Goal: Task Accomplishment & Management: Complete application form

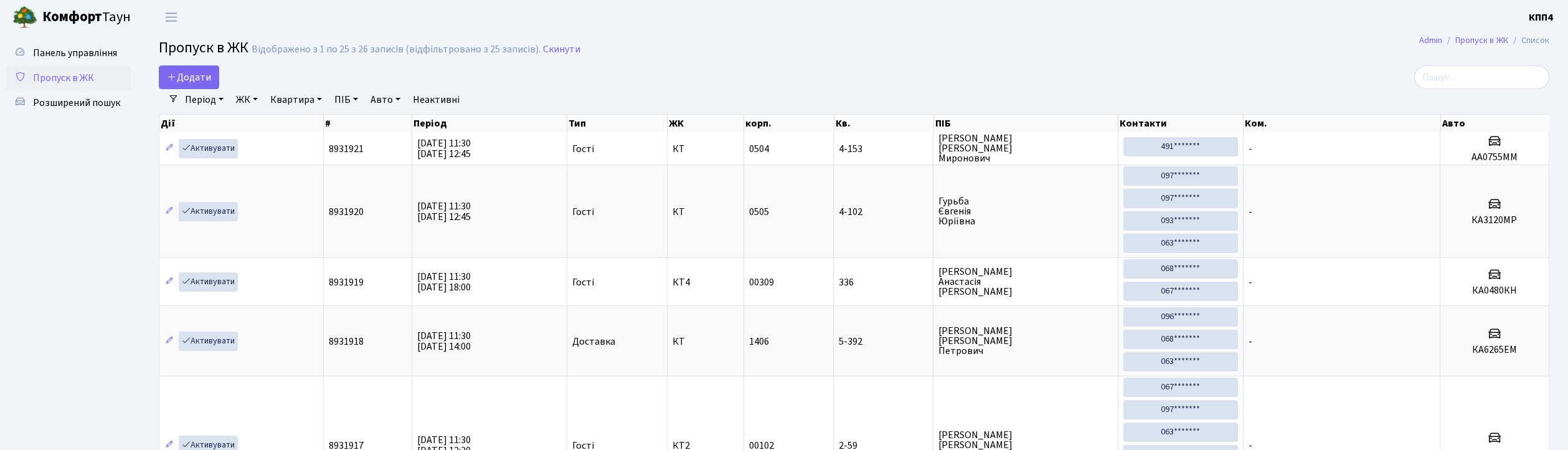
select select "25"
click at [207, 81] on span "Додати" at bounding box center [188, 77] width 44 height 14
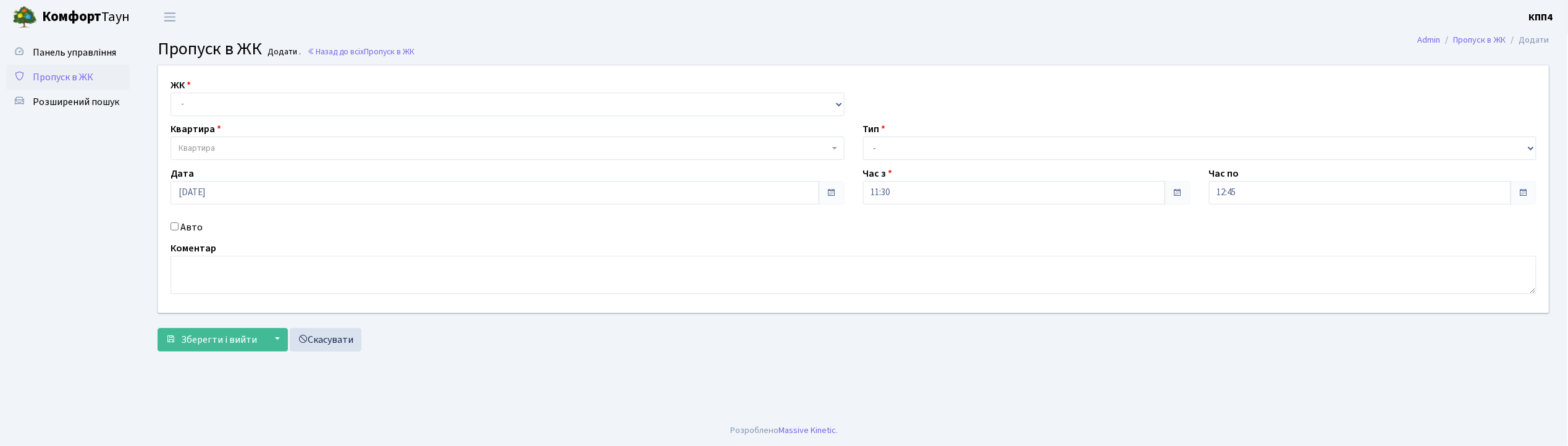
click at [210, 119] on div "ЖК - КТ, вул. Регенераторна, 4 КТ2, просп. Соборності, 17 КТ3, вул. Березнева, …" at bounding box center [853, 189] width 1409 height 247
drag, startPoint x: 222, startPoint y: 103, endPoint x: 221, endPoint y: 114, distance: 11.0
click at [222, 104] on select "- КТ, вул. Регенераторна, 4 КТ2, просп. Соборності, 17 КТ3, вул. Березнева, 16 …" at bounding box center [508, 104] width 674 height 24
select select "271"
click at [171, 93] on select "- КТ, вул. Регенераторна, 4 КТ2, просп. Соборності, 17 КТ3, вул. Березнева, 16 …" at bounding box center [508, 104] width 674 height 24
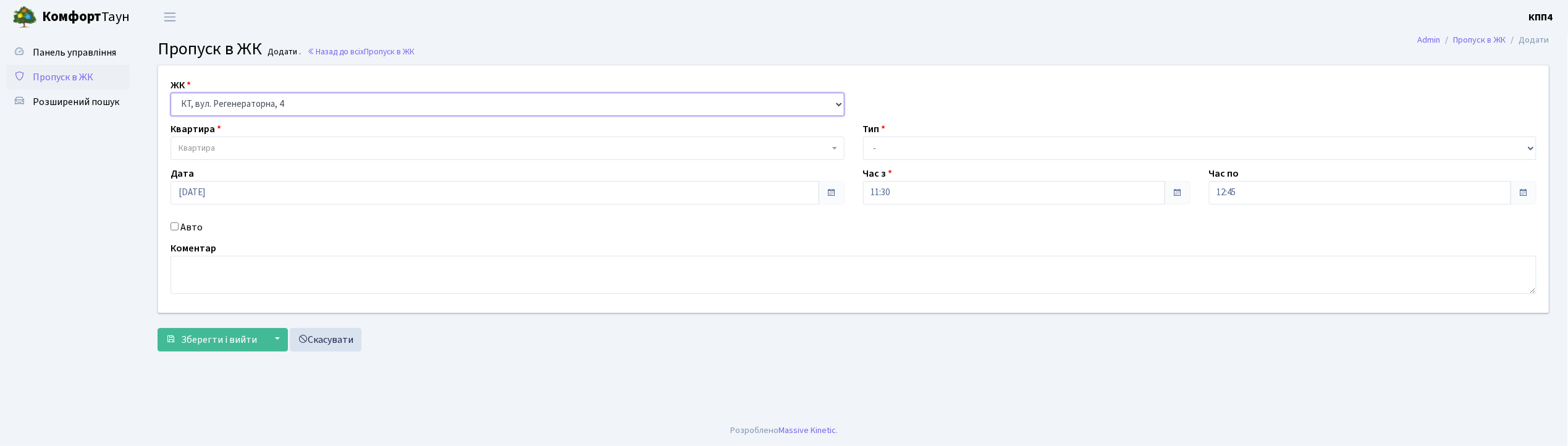
select select
click at [216, 141] on span "Квартира" at bounding box center [508, 148] width 674 height 24
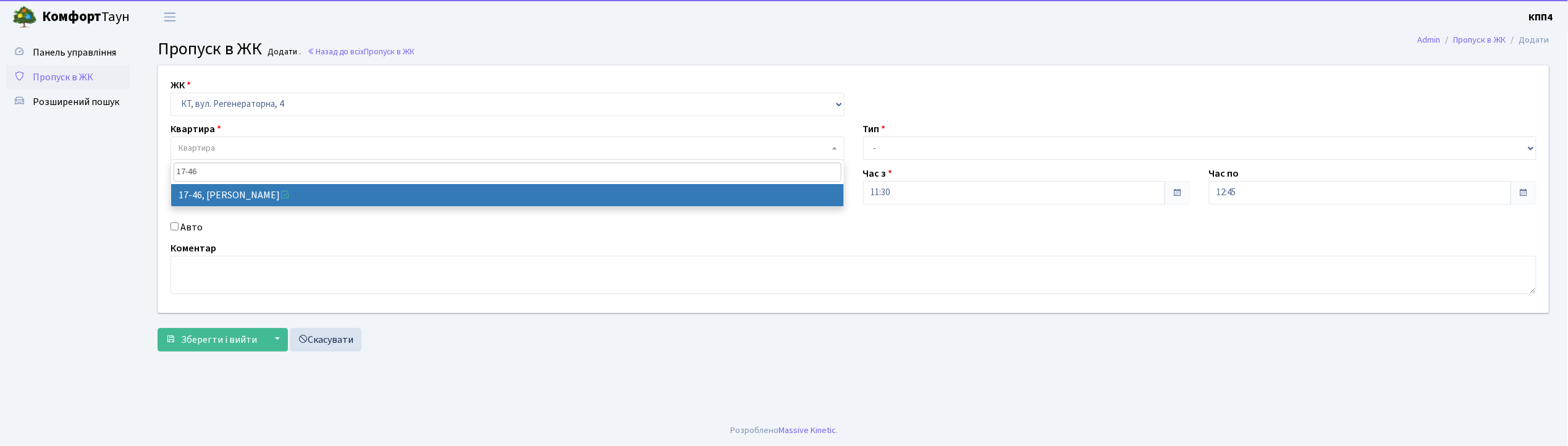
type input "17-46"
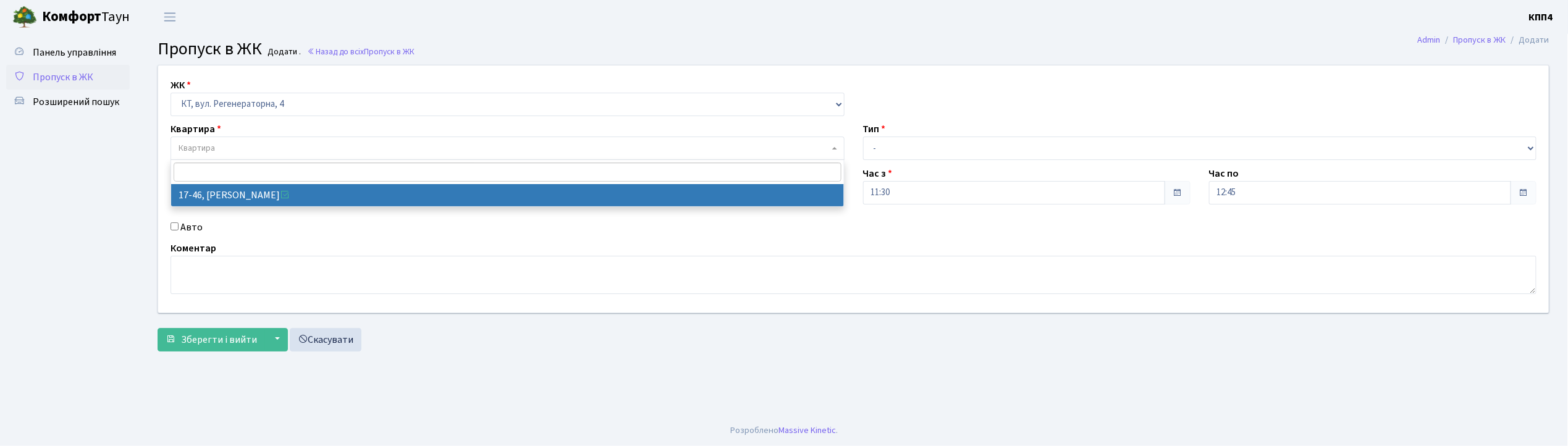
select select "9000"
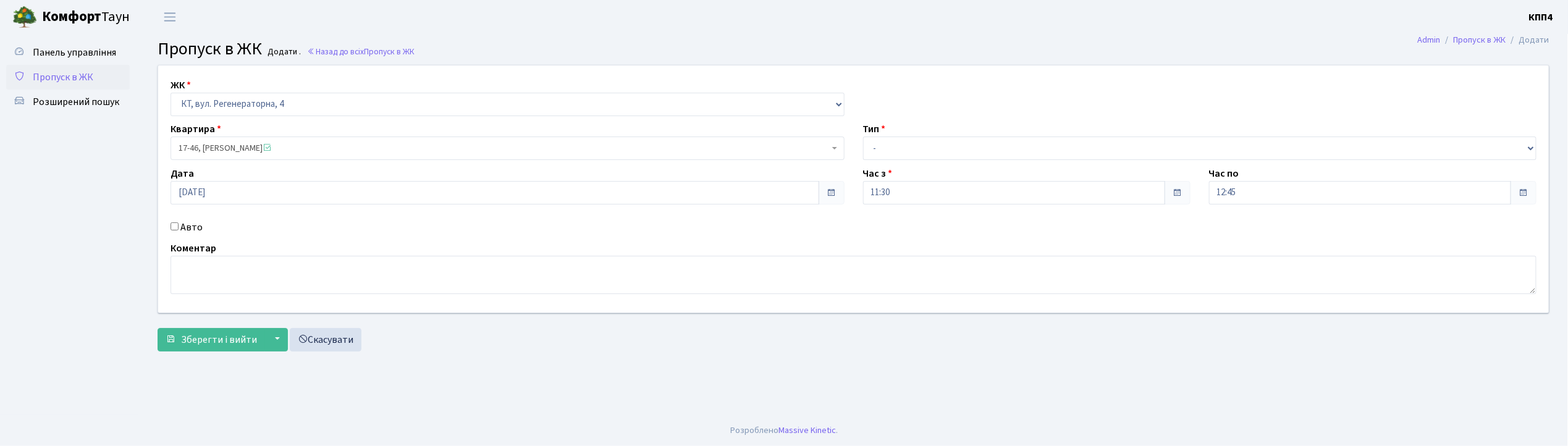
drag, startPoint x: 152, startPoint y: 219, endPoint x: 166, endPoint y: 228, distance: 16.6
click at [164, 225] on div "ЖК - КТ, вул. Регенераторна, 4 КТ2, просп. Соборності, 17 КТ3, вул. Березнева, …" at bounding box center [853, 189] width 1409 height 247
click at [172, 229] on input "Авто" at bounding box center [174, 226] width 8 height 8
checkbox input "true"
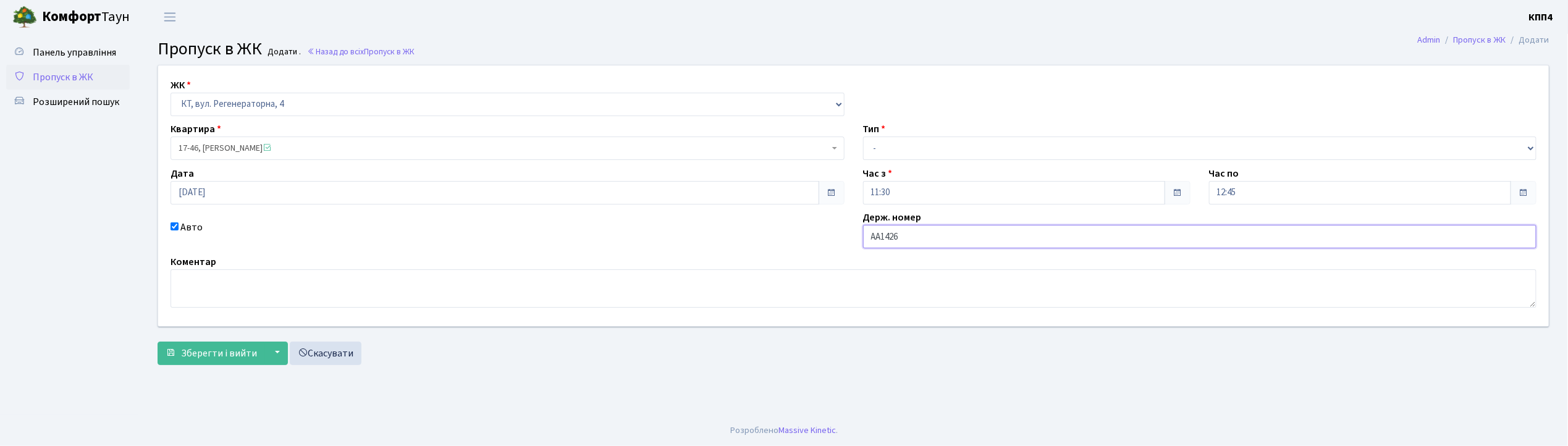
type input "АА1426КО"
click at [906, 159] on select "- Доставка Таксі Гості Сервіс" at bounding box center [1200, 148] width 674 height 24
select select "1"
click at [863, 136] on select "- Доставка Таксі Гості Сервіс" at bounding box center [1200, 148] width 674 height 24
click at [187, 359] on button "Зберегти і вийти" at bounding box center [211, 353] width 108 height 24
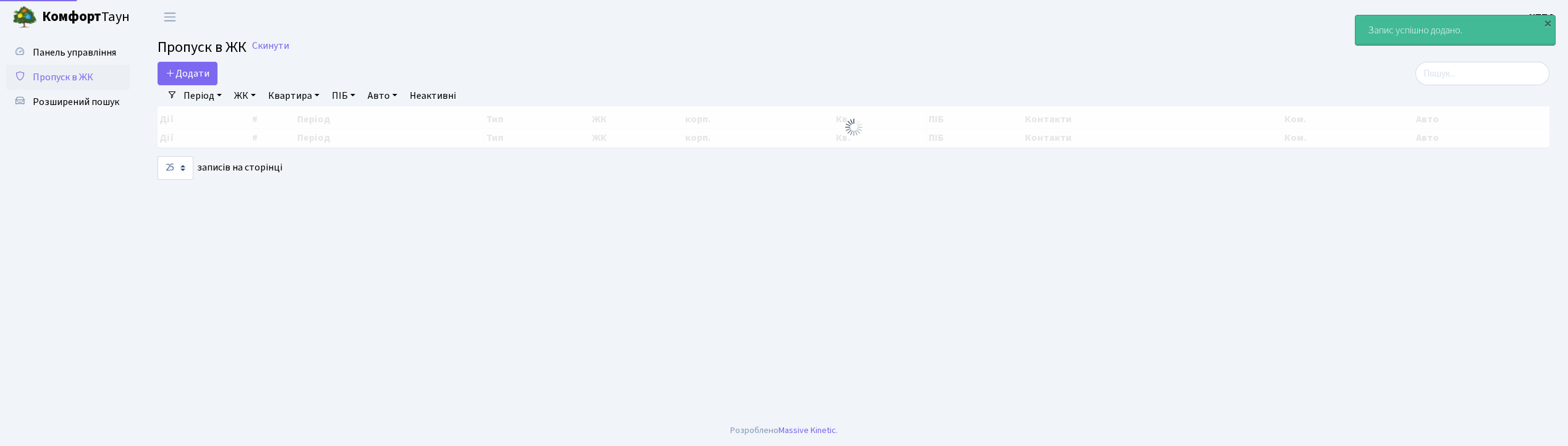
select select "25"
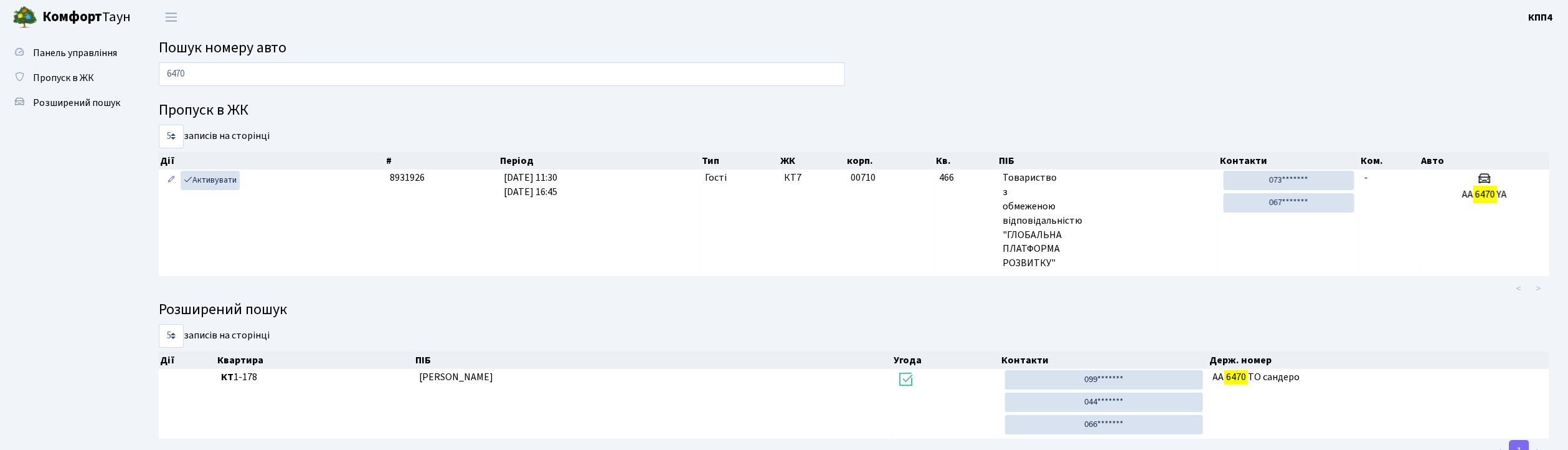
type input "6470"
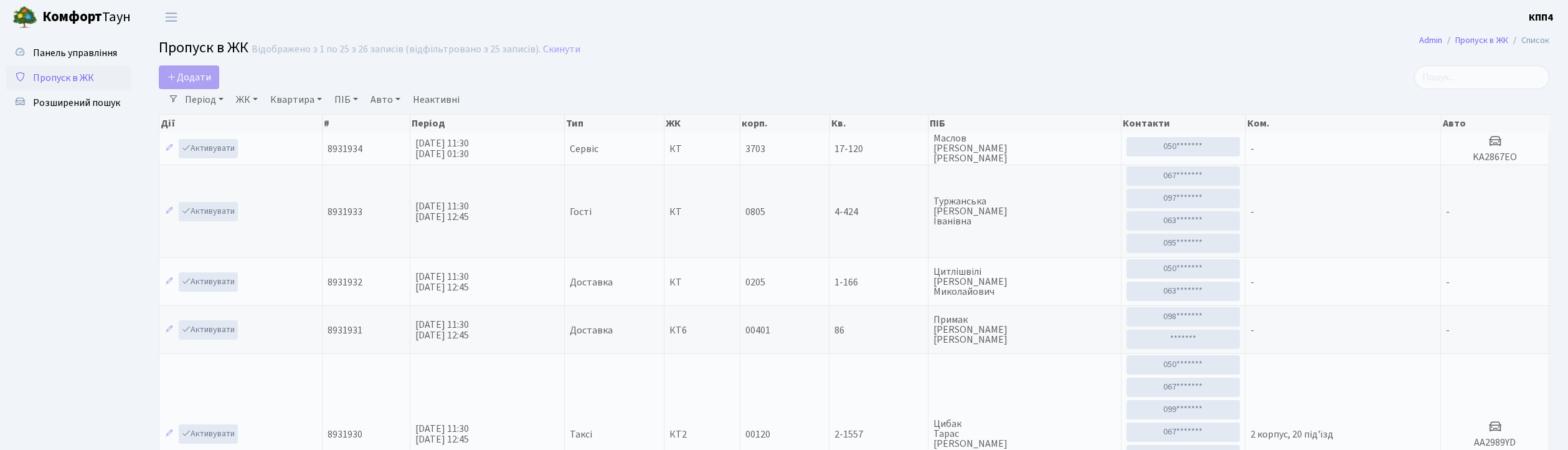
select select "25"
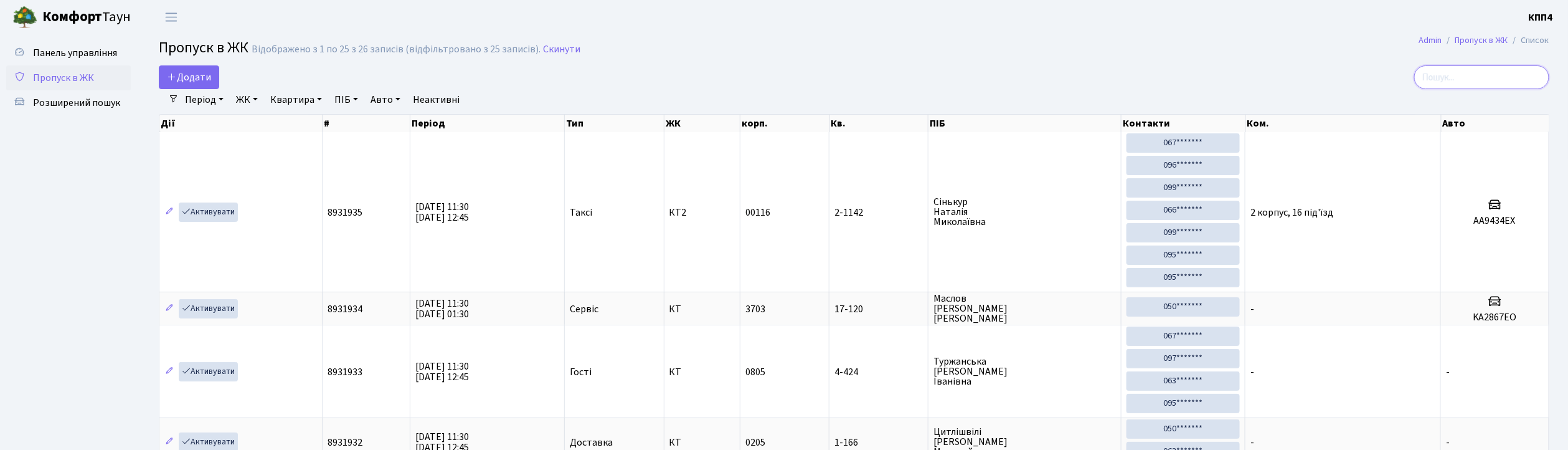
click at [1452, 74] on input "search" at bounding box center [1481, 77] width 135 height 24
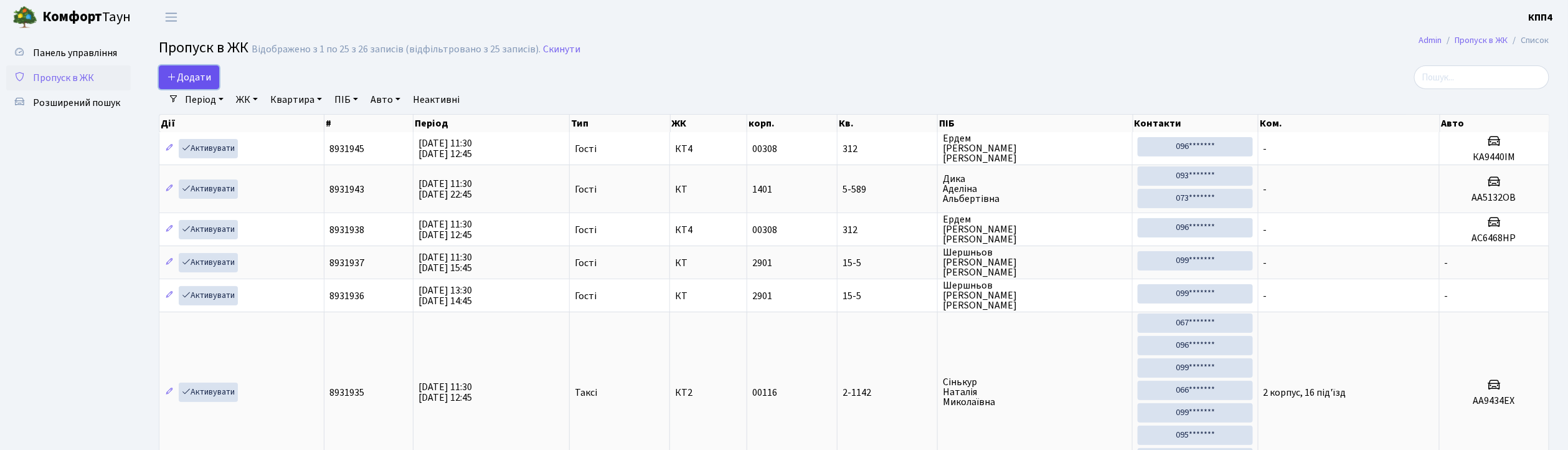
click at [199, 80] on span "Додати" at bounding box center [188, 77] width 44 height 14
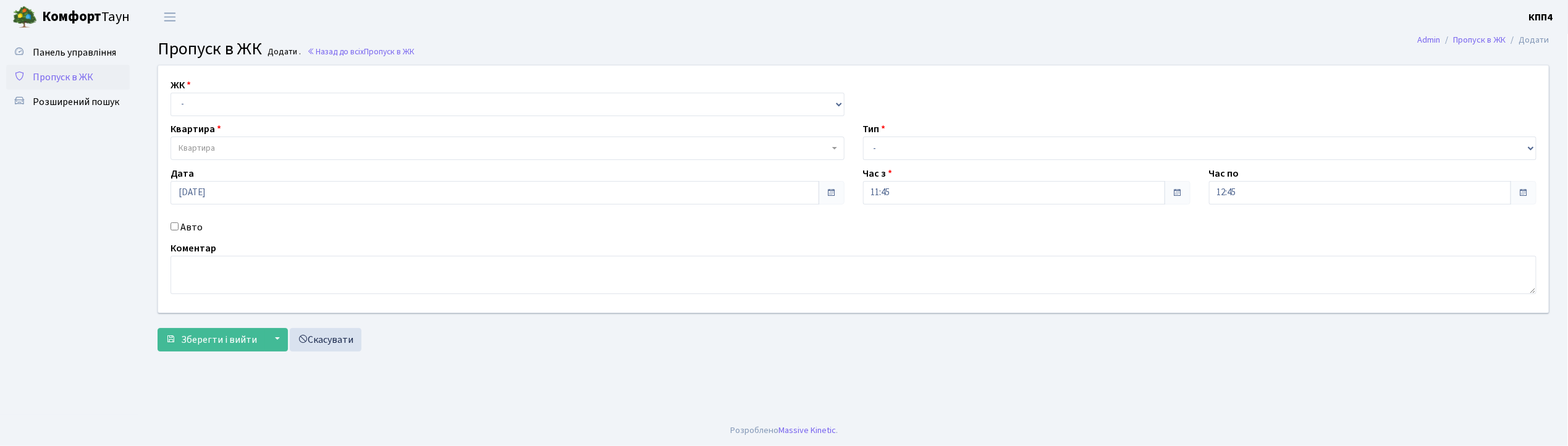
select select "271"
click at [171, 93] on select "- КТ, вул. Регенераторна, 4 КТ2, просп. [STREET_ADDRESS] [STREET_ADDRESS] [PERS…" at bounding box center [508, 104] width 674 height 24
select select
click at [210, 142] on span "Квартира" at bounding box center [508, 148] width 674 height 24
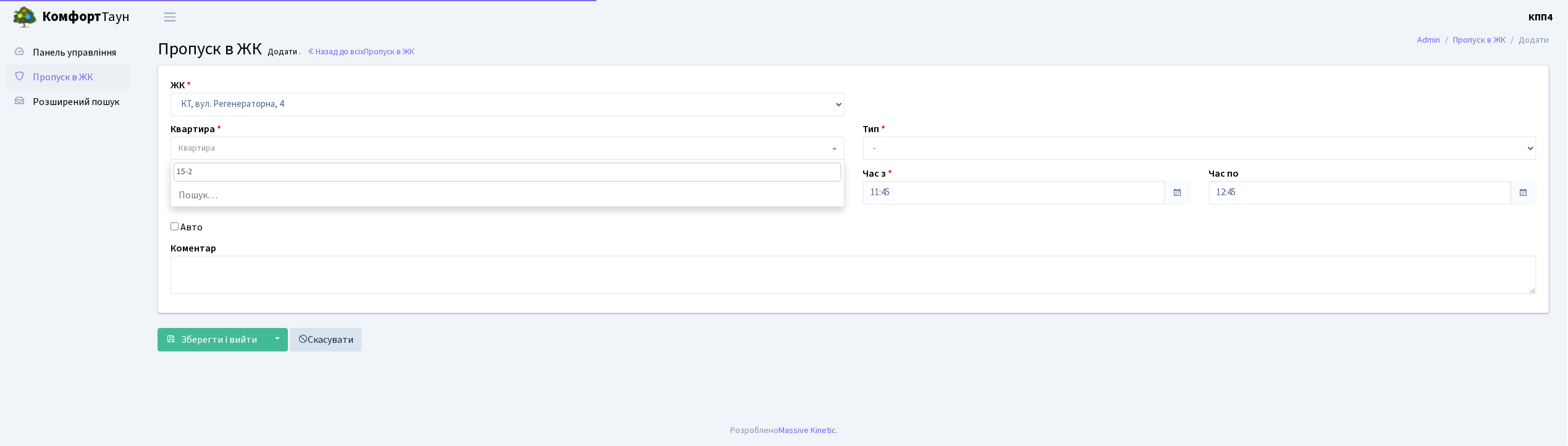
type input "15-25"
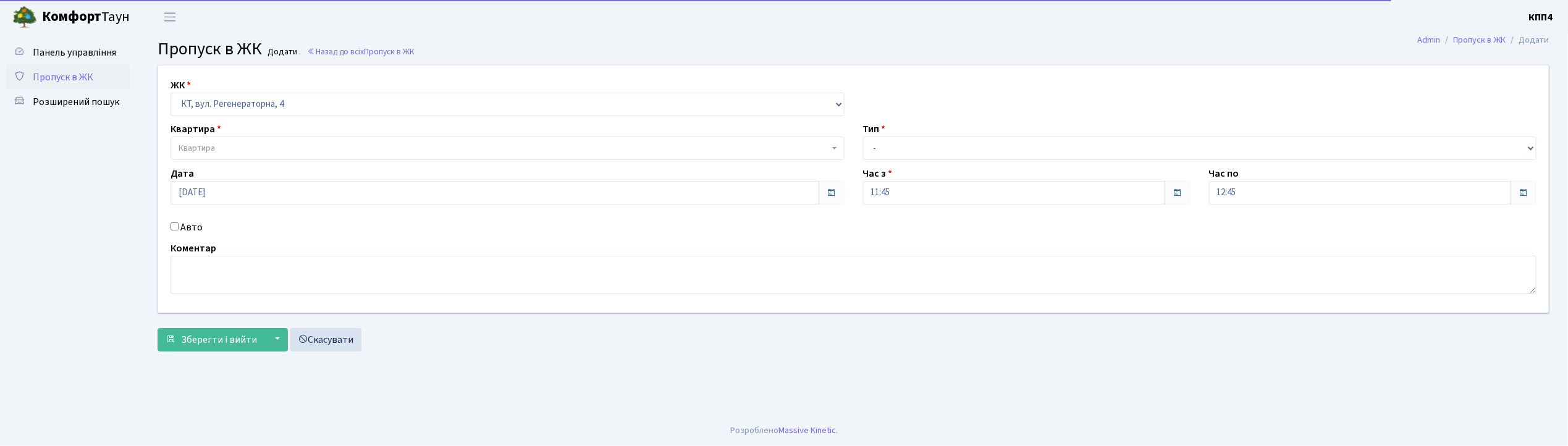
drag, startPoint x: 268, startPoint y: 91, endPoint x: 272, endPoint y: 111, distance: 20.4
click at [274, 106] on div "ЖК - КТ, вул. Регенераторна, 4 КТ2, просп. [STREET_ADDRESS] [STREET_ADDRESS] [P…" at bounding box center [508, 97] width 693 height 39
click at [272, 111] on select "- КТ, вул. Регенераторна, 4 КТ2, просп. [STREET_ADDRESS] [STREET_ADDRESS] [PERS…" at bounding box center [508, 104] width 674 height 24
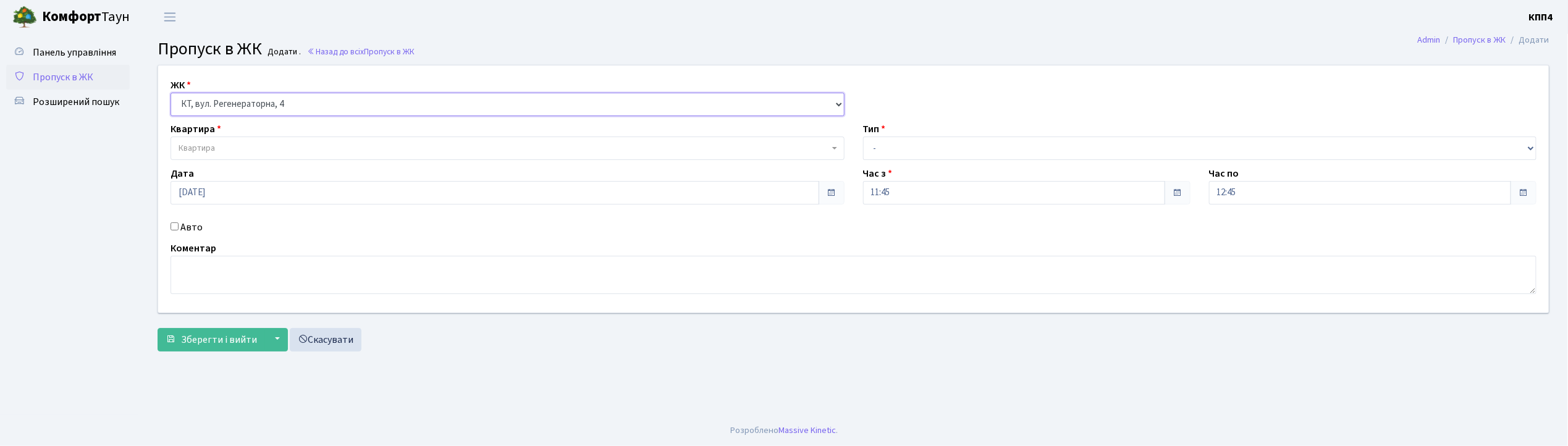
select select "305"
click at [171, 93] on select "- КТ, вул. Регенераторна, 4 КТ2, просп. Соборності, 17 КТ3, вул. Березнева, 16 …" at bounding box center [508, 104] width 674 height 24
select select
click at [248, 149] on span "Квартира" at bounding box center [504, 148] width 651 height 12
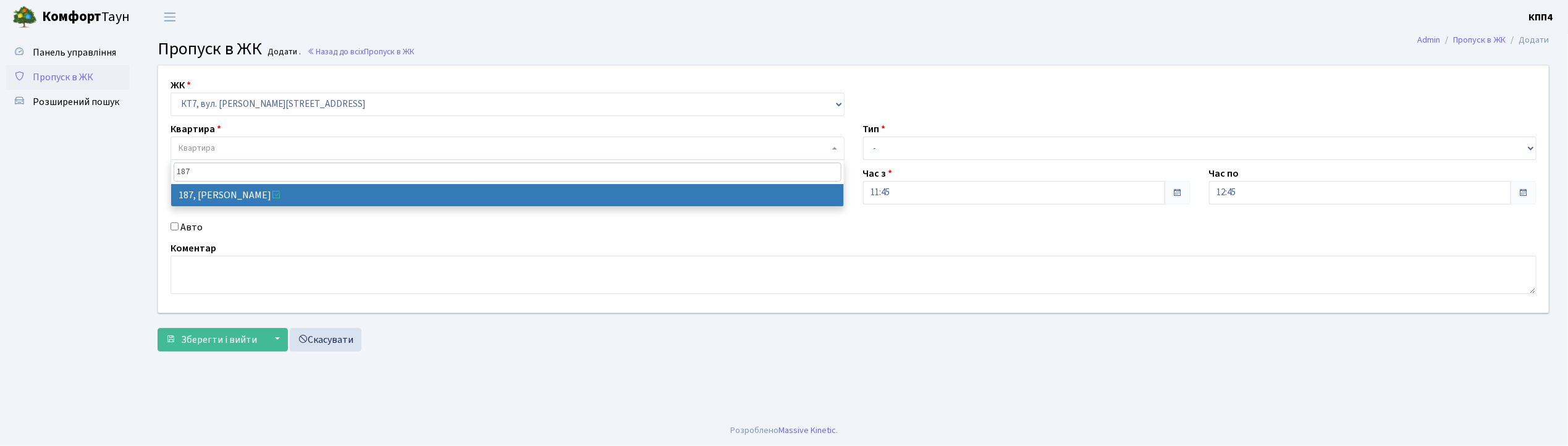
type input "187"
select select "18618"
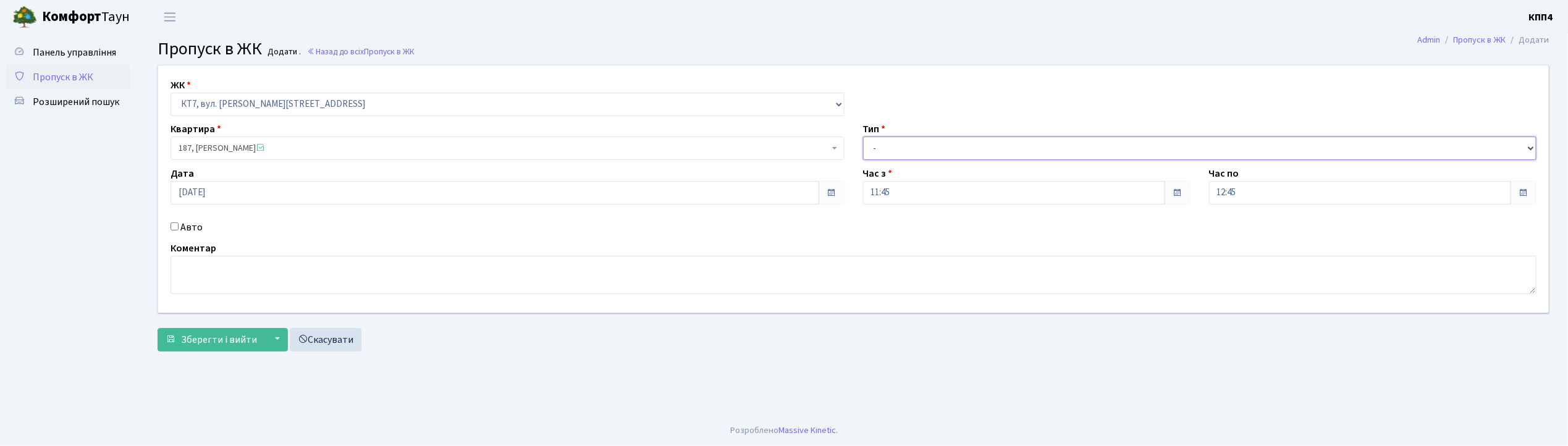
click at [920, 147] on select "- Доставка Таксі Гості Сервіс" at bounding box center [1200, 148] width 674 height 24
select select "1"
click at [863, 136] on select "- Доставка Таксі Гості Сервіс" at bounding box center [1200, 148] width 674 height 24
click at [235, 341] on span "Зберегти і вийти" at bounding box center [219, 340] width 76 height 14
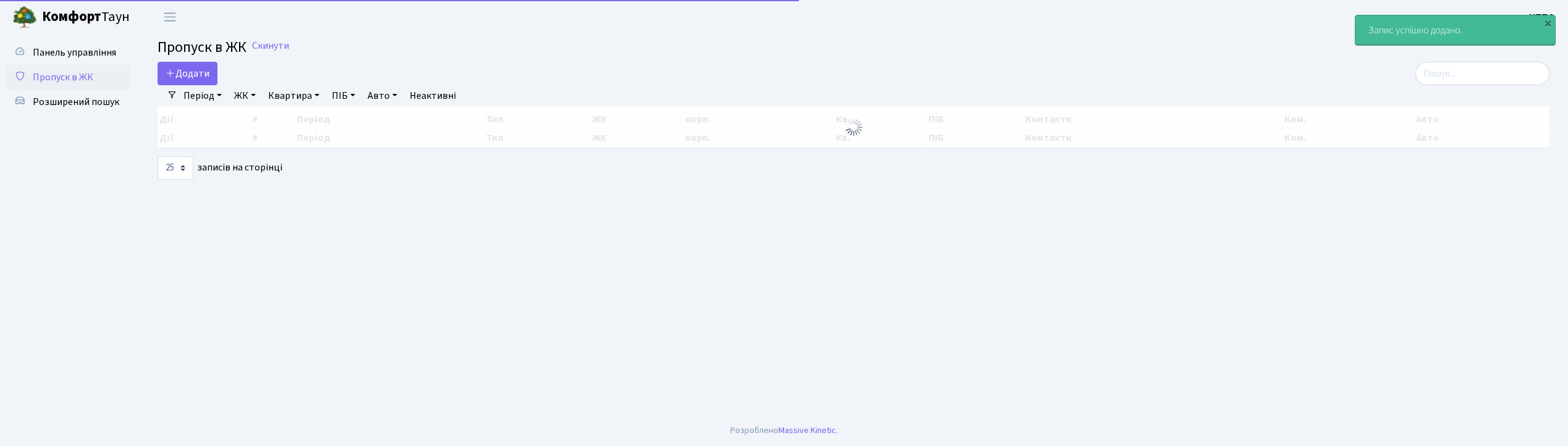
select select "25"
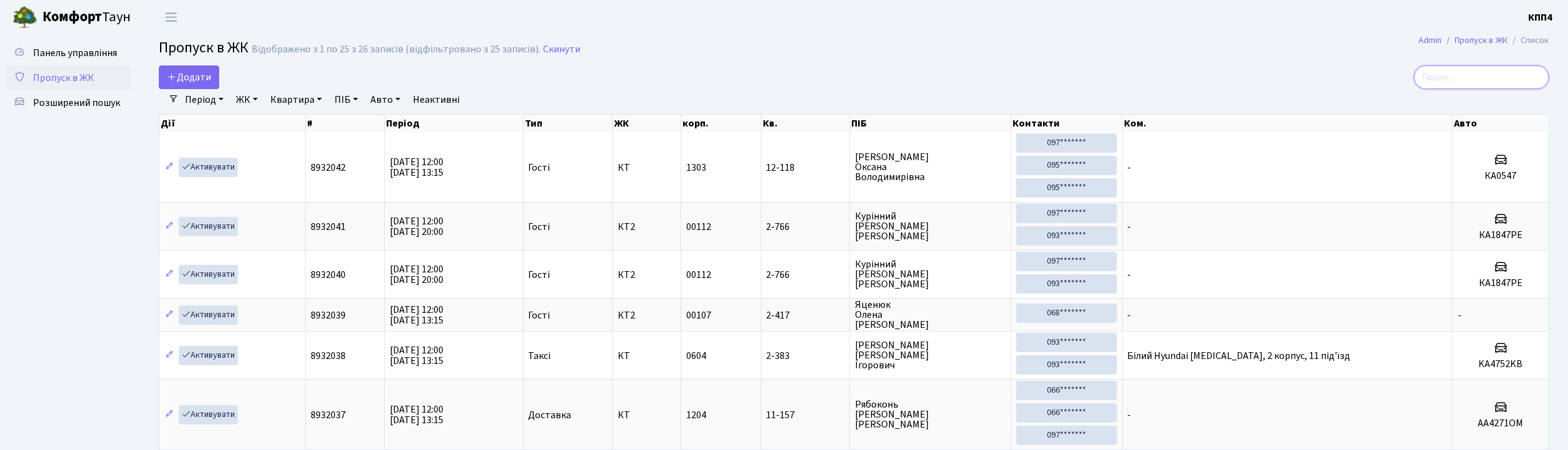
click at [1479, 73] on input "search" at bounding box center [1481, 77] width 135 height 24
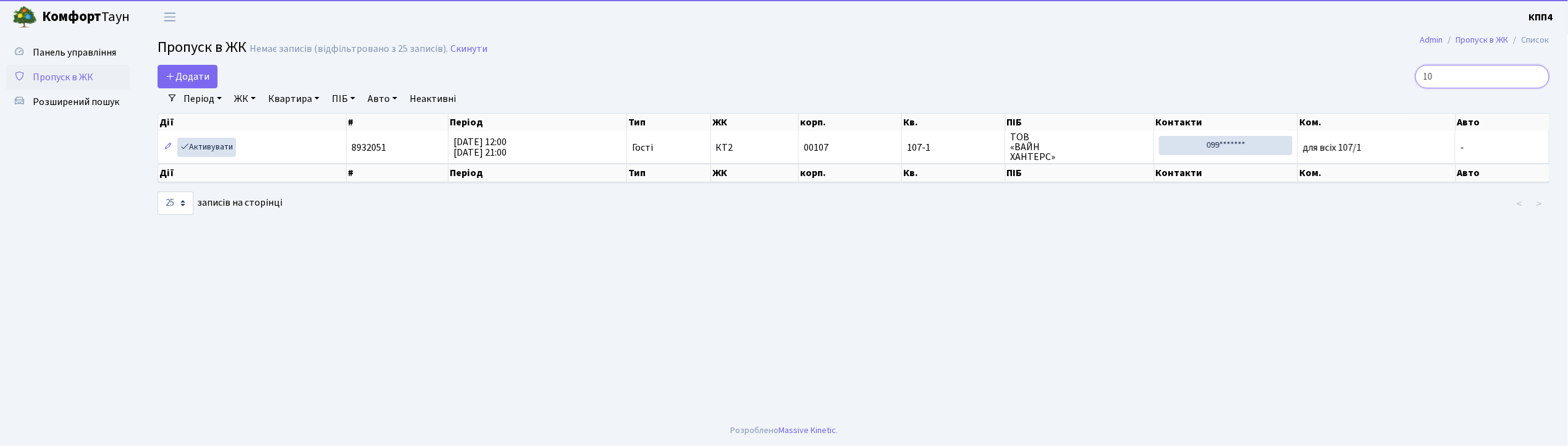
type input "1"
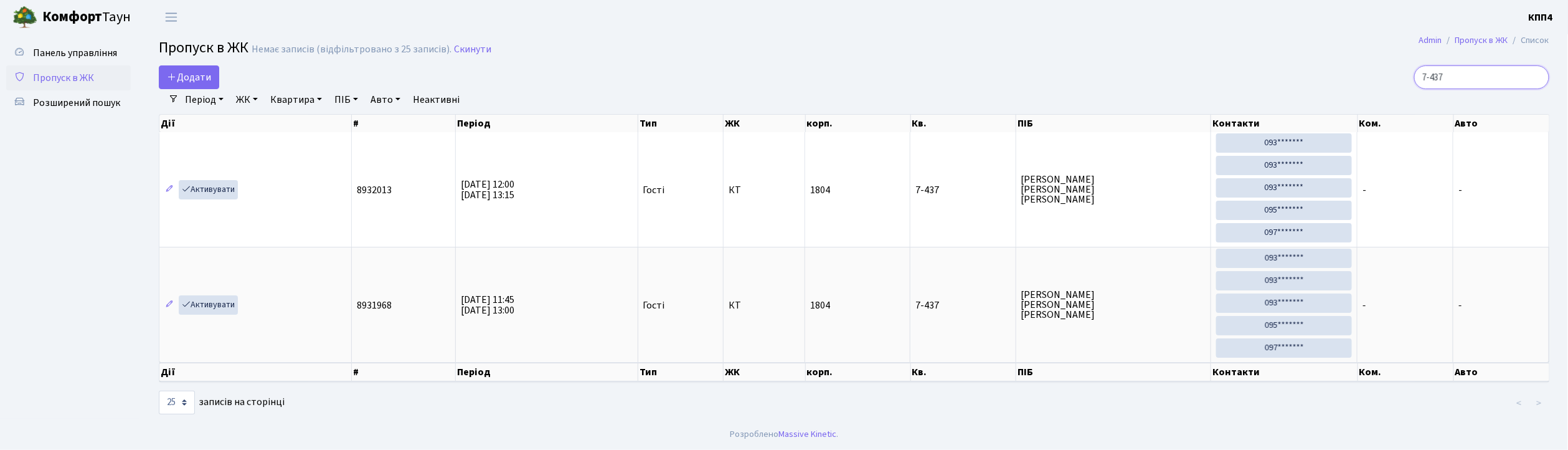
type input "7-437"
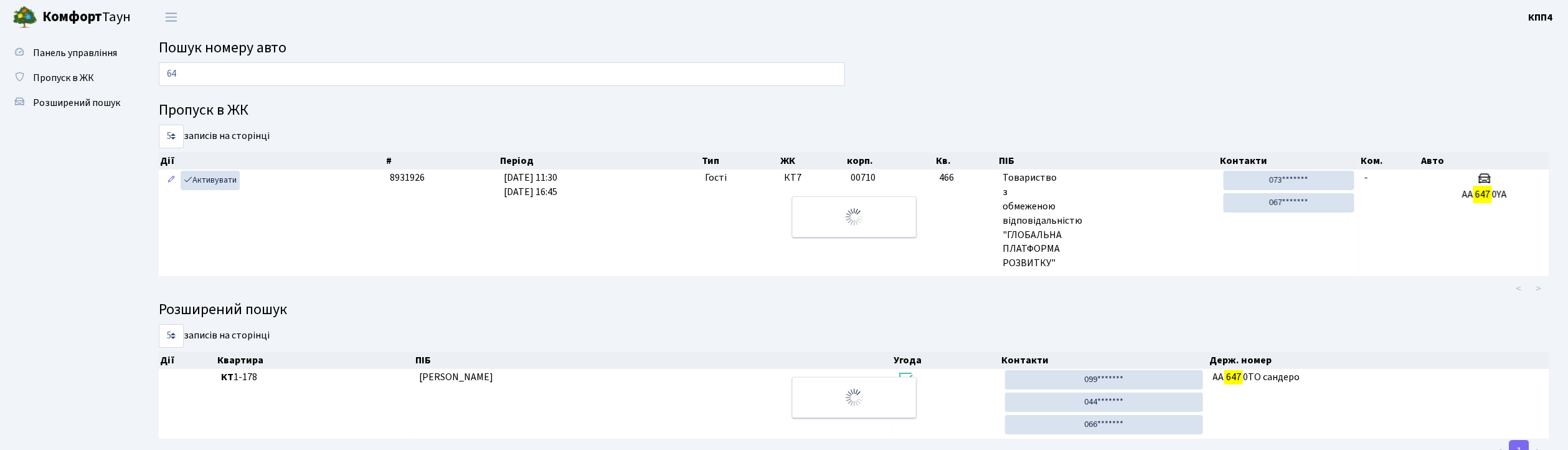
type input "6"
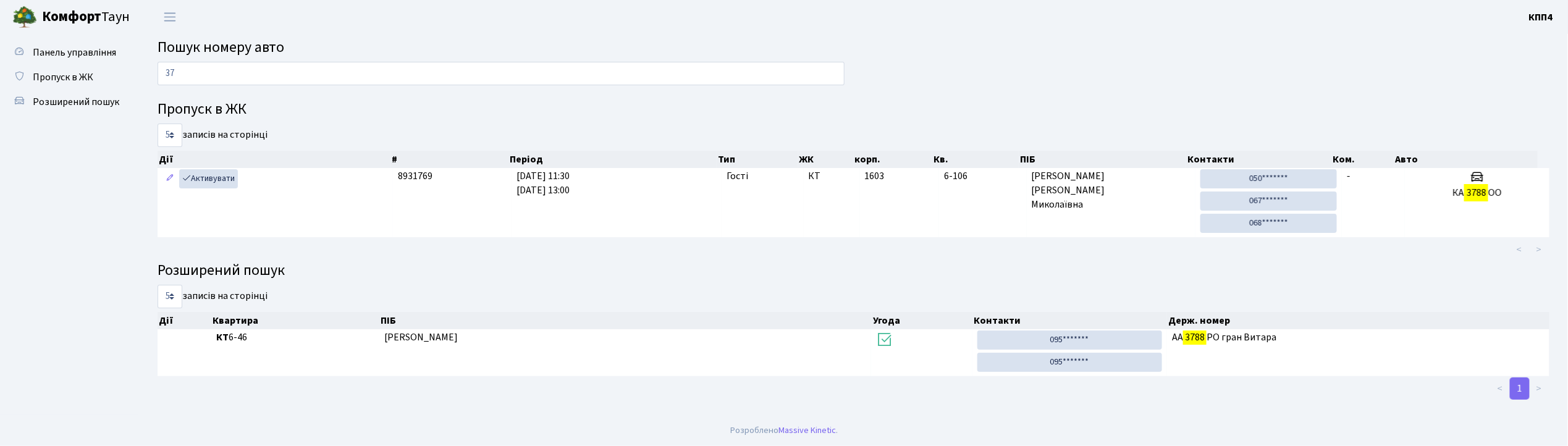
type input "3"
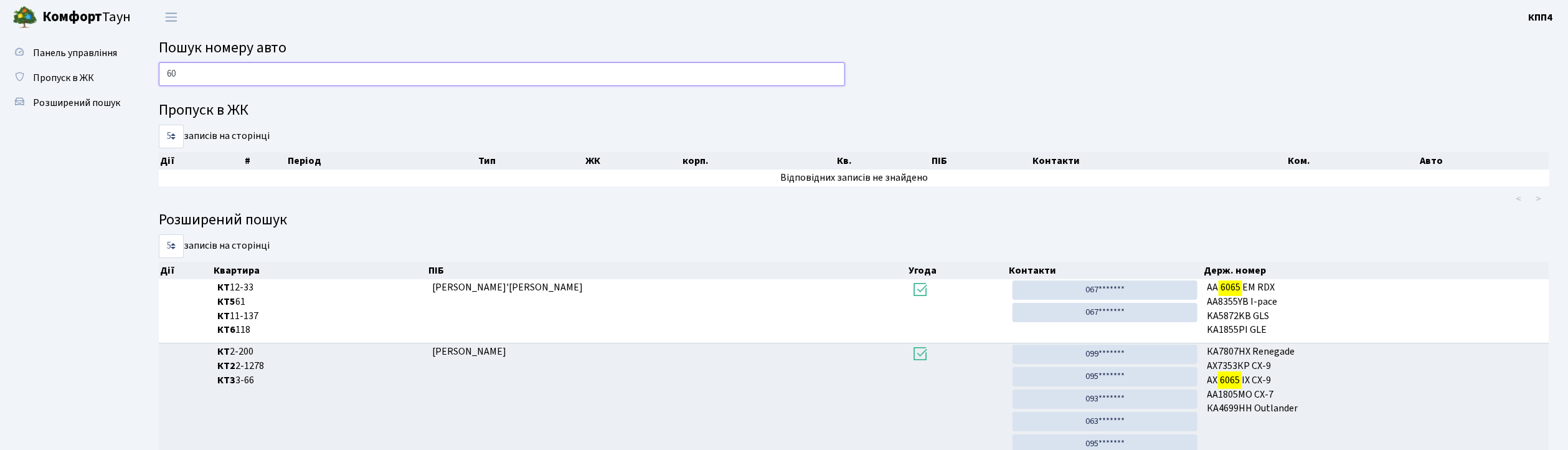
type input "6"
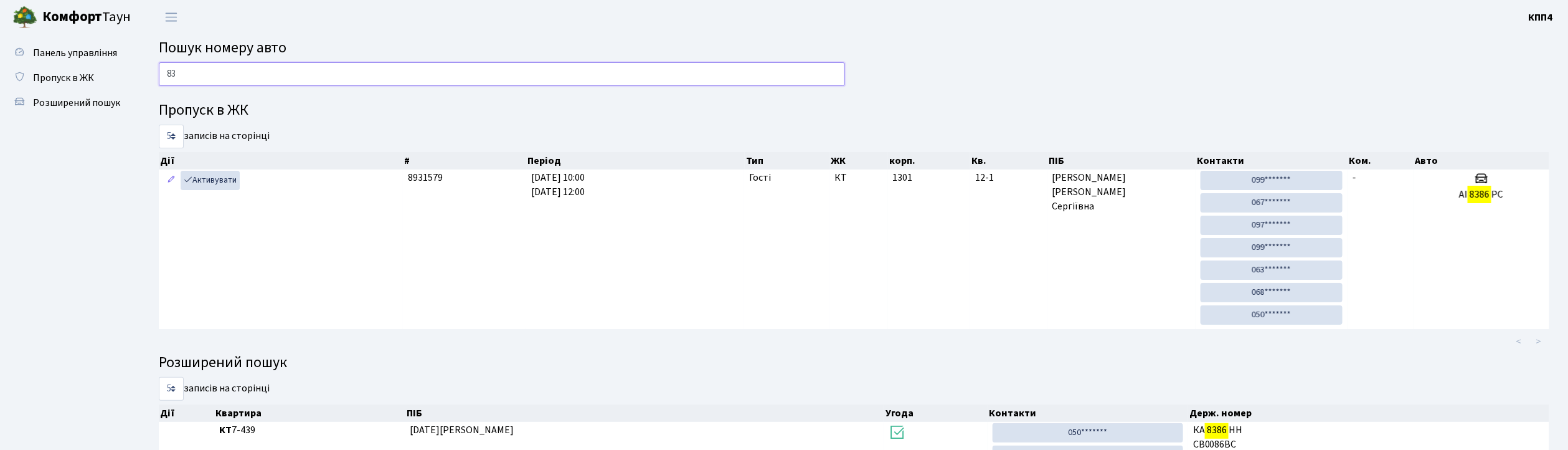
type input "8"
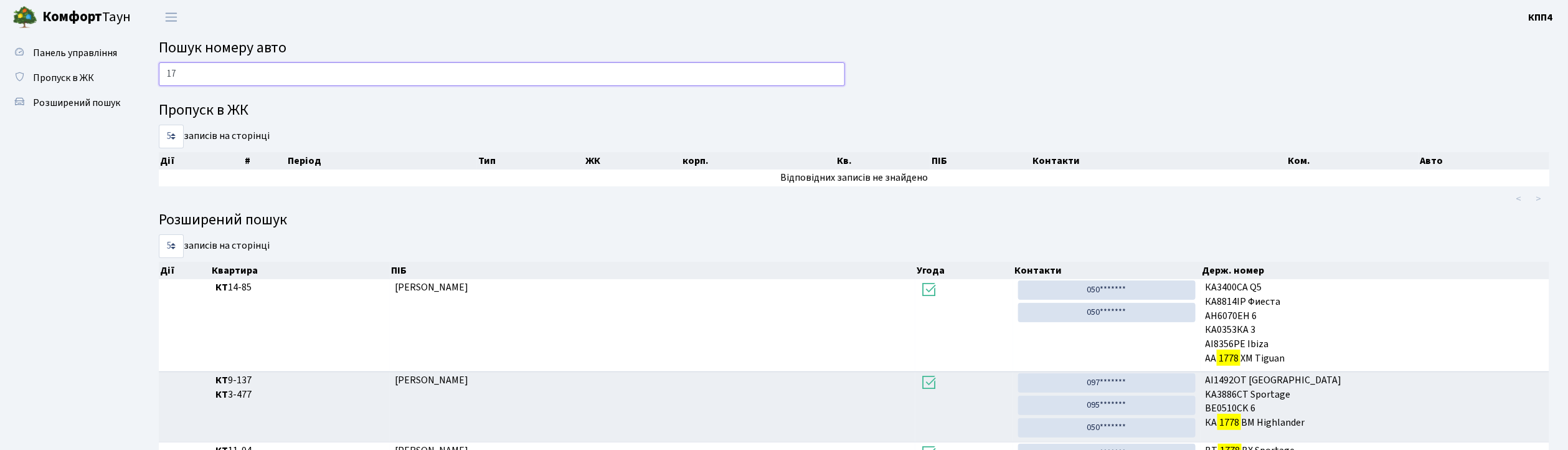
type input "1"
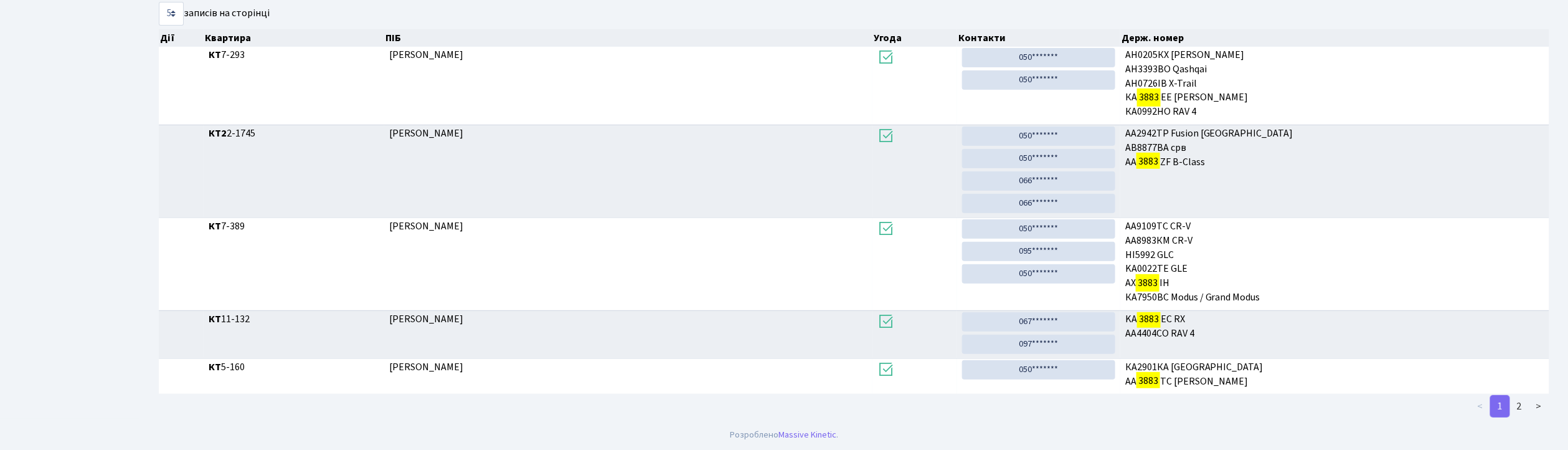
scroll to position [67, 0]
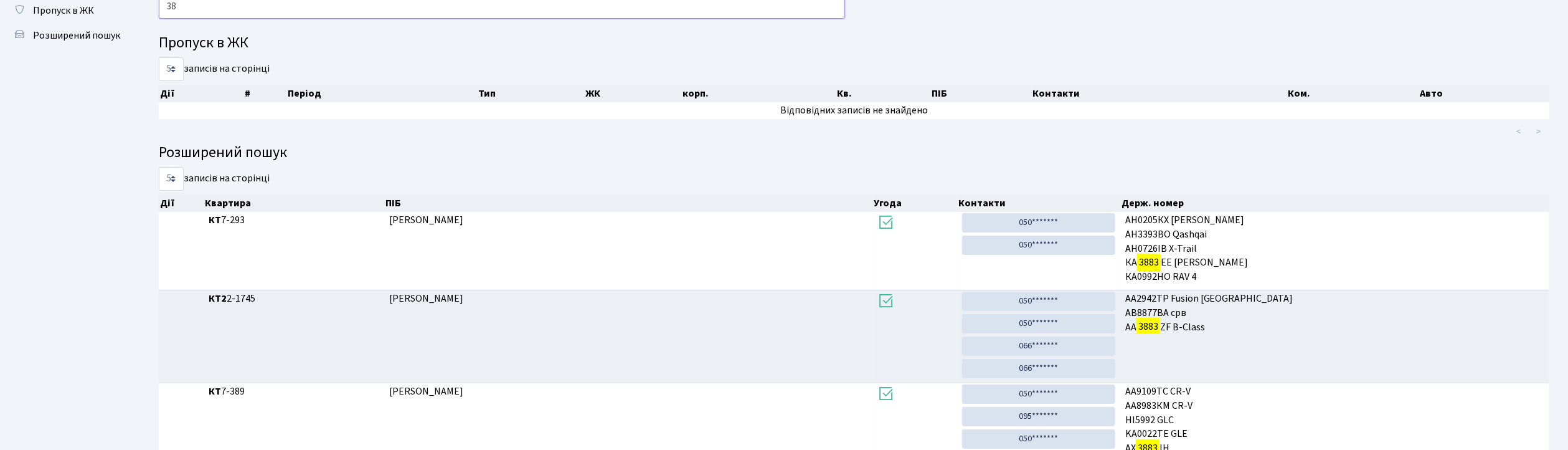
type input "3"
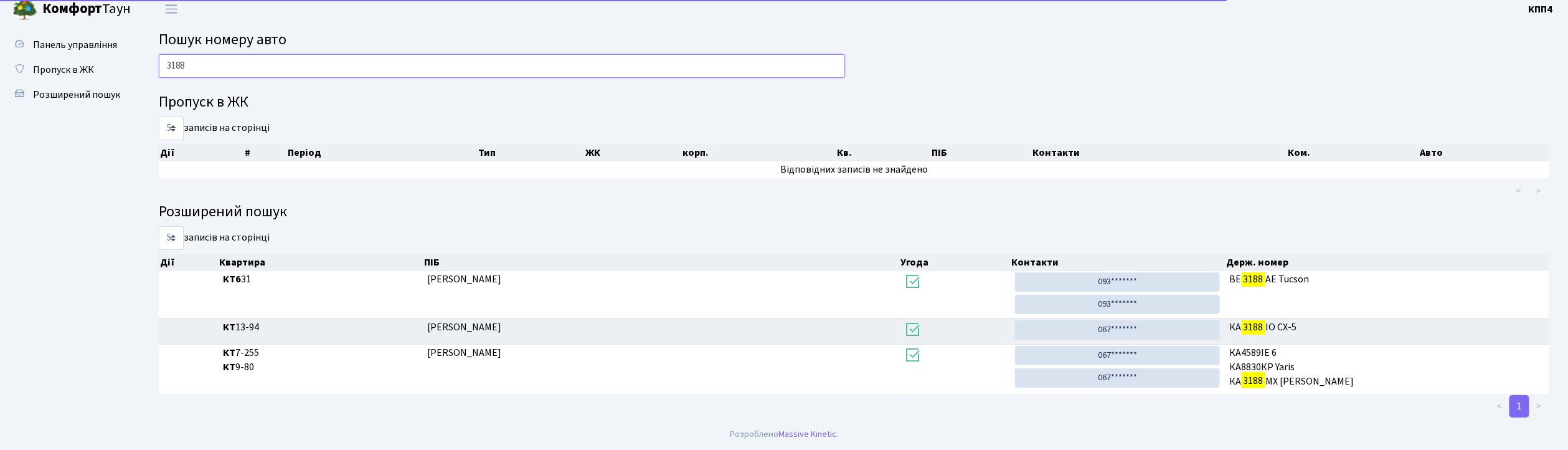
scroll to position [9, 0]
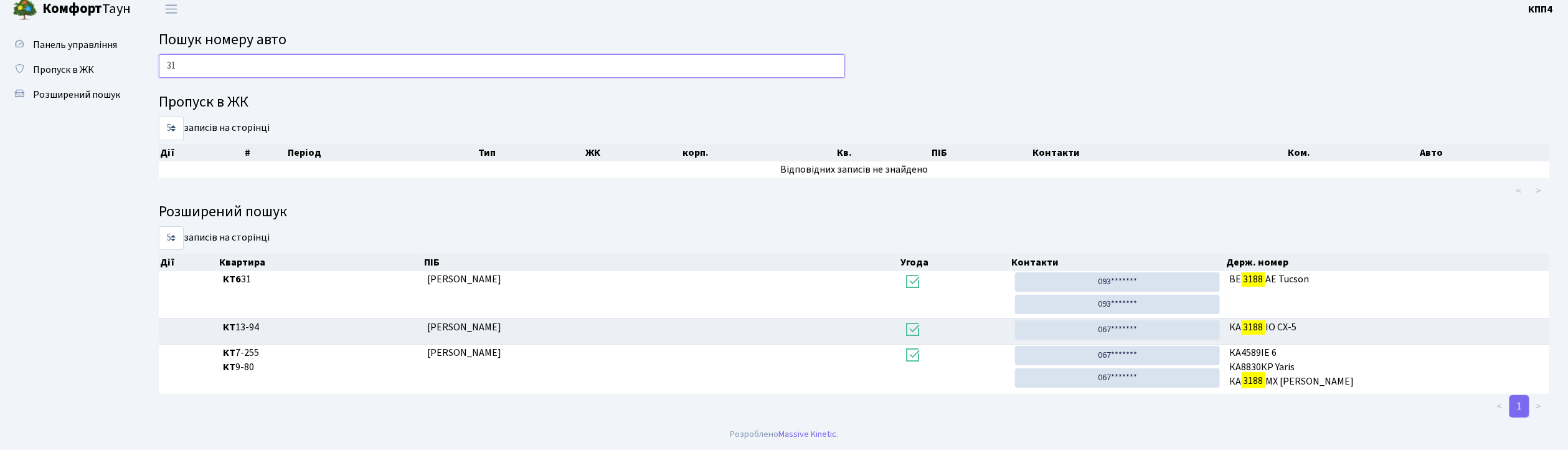
type input "3"
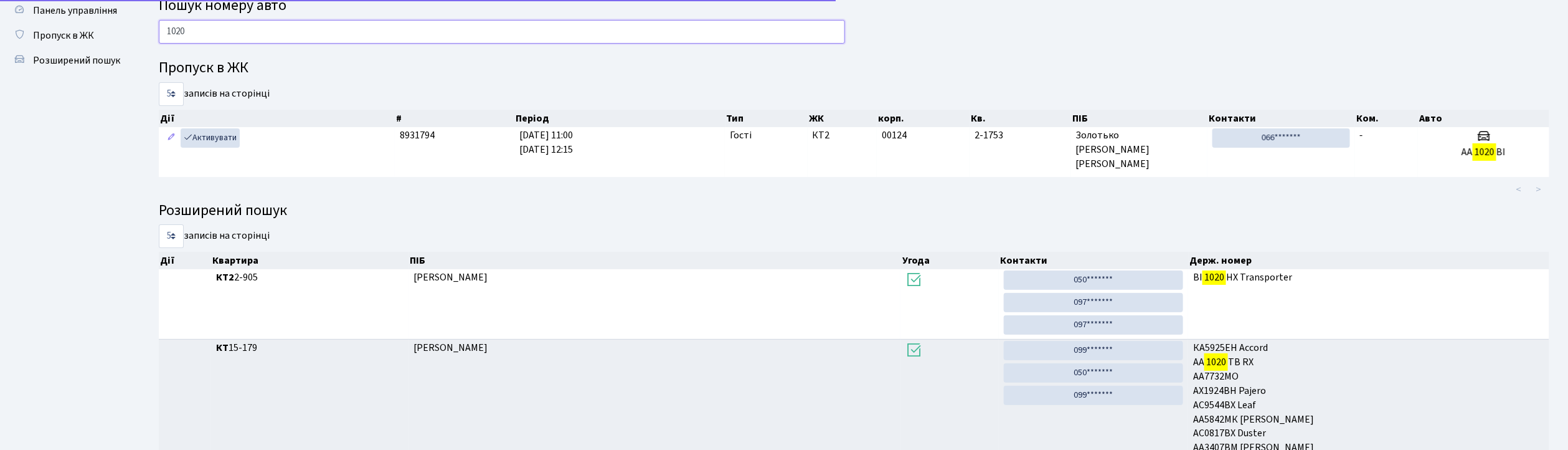
scroll to position [67, 0]
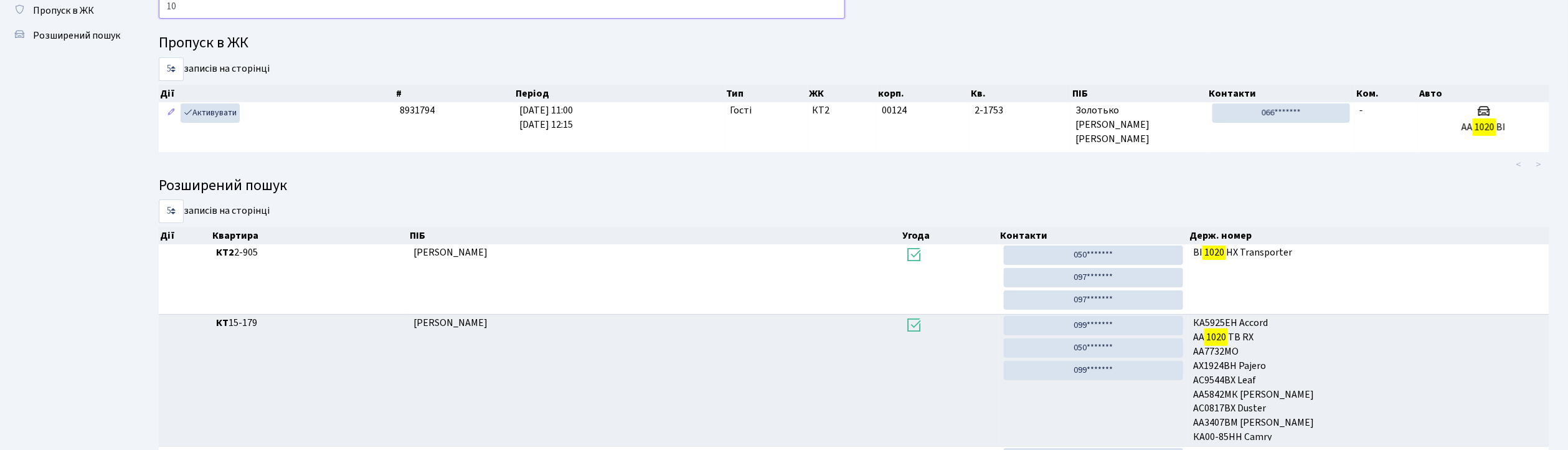
type input "1"
